Goal: Transaction & Acquisition: Purchase product/service

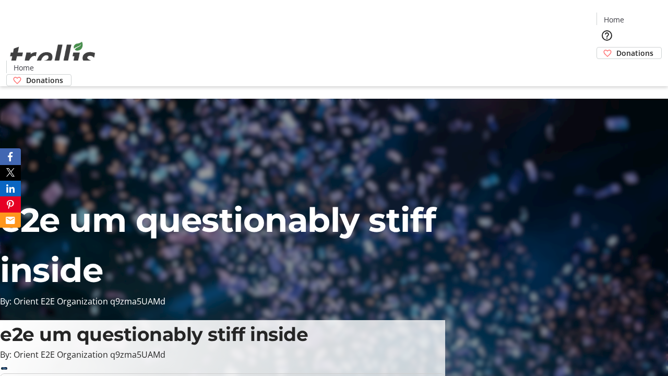
click at [616, 47] on span "Donations" at bounding box center [634, 52] width 37 height 11
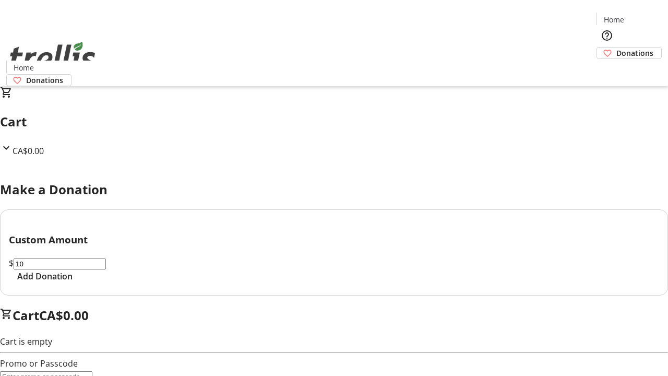
click at [73, 282] on span "Add Donation" at bounding box center [44, 276] width 55 height 13
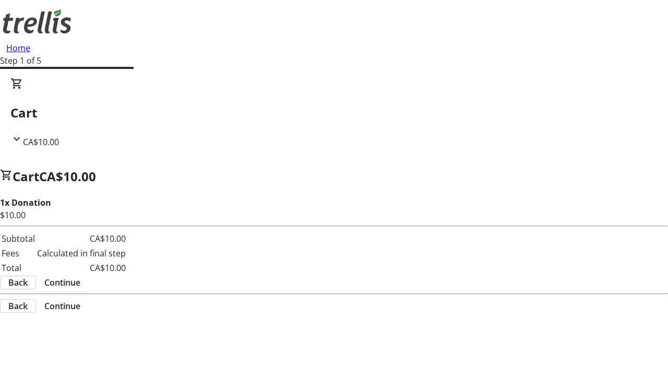
select select "CA"
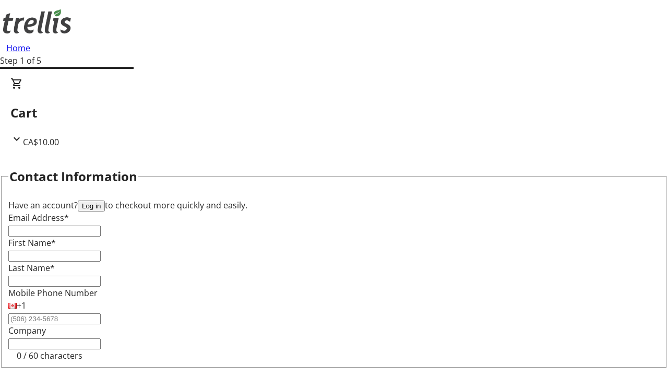
click at [105, 200] on button "Log in" at bounding box center [91, 205] width 27 height 11
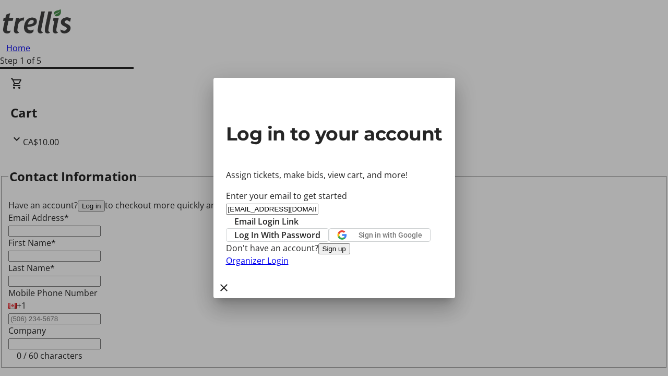
type input "[EMAIL_ADDRESS][DOMAIN_NAME]"
click at [299, 215] on span "Email Login Link" at bounding box center [266, 221] width 64 height 13
